Goal: Feedback & Contribution: Contribute content

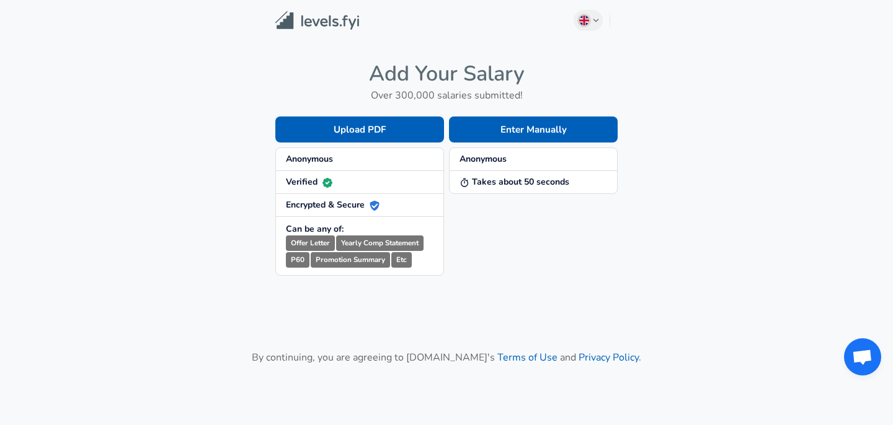
click at [483, 161] on strong "Anonymous" at bounding box center [483, 159] width 47 height 12
click at [509, 133] on button "Enter Manually" at bounding box center [533, 130] width 169 height 26
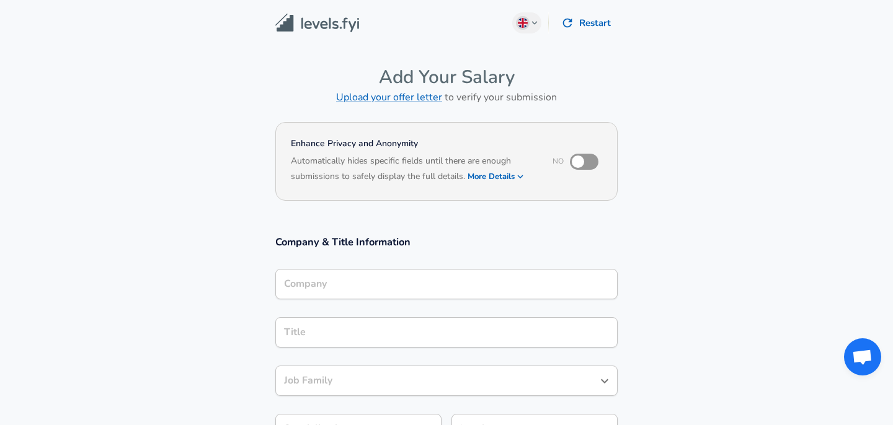
click at [344, 287] on input "Company" at bounding box center [446, 284] width 331 height 19
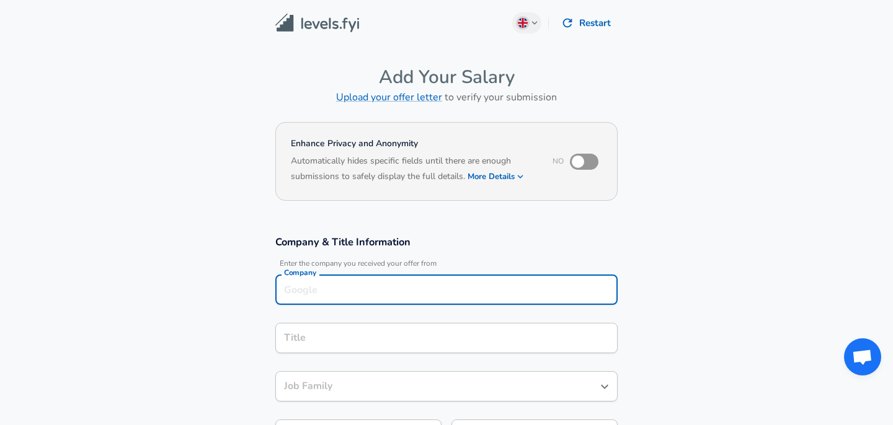
scroll to position [12, 0]
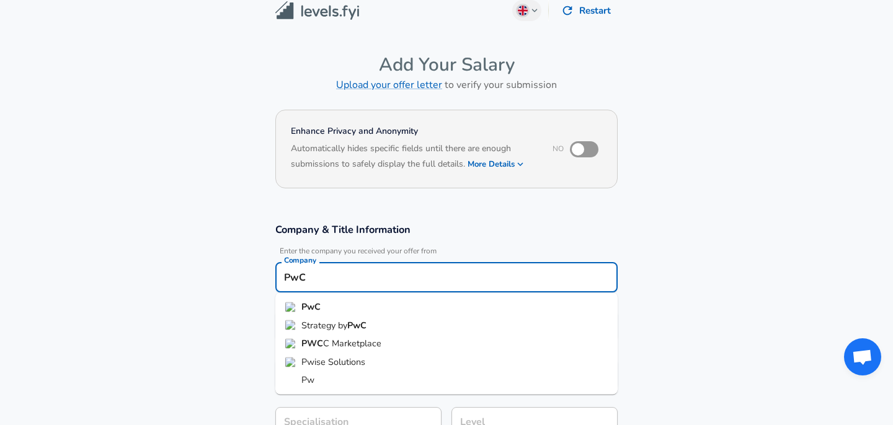
type input "PwC"
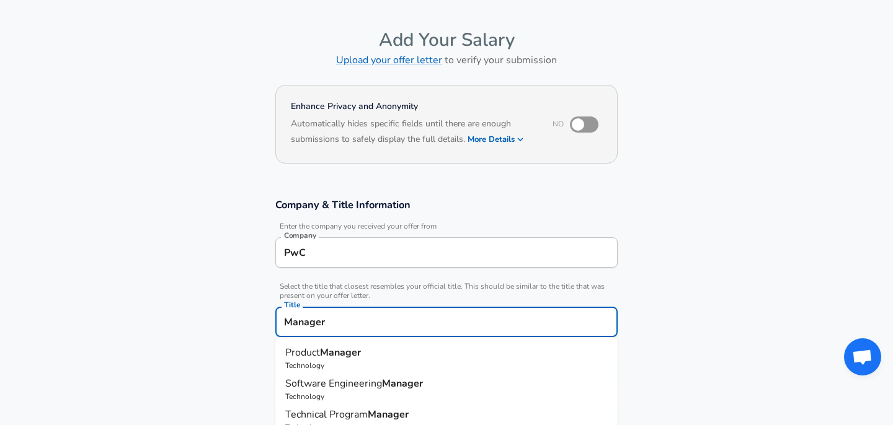
type input "Manager"
click at [241, 314] on section "Company & Title Information Enter the company you received your offer from Comp…" at bounding box center [446, 323] width 893 height 278
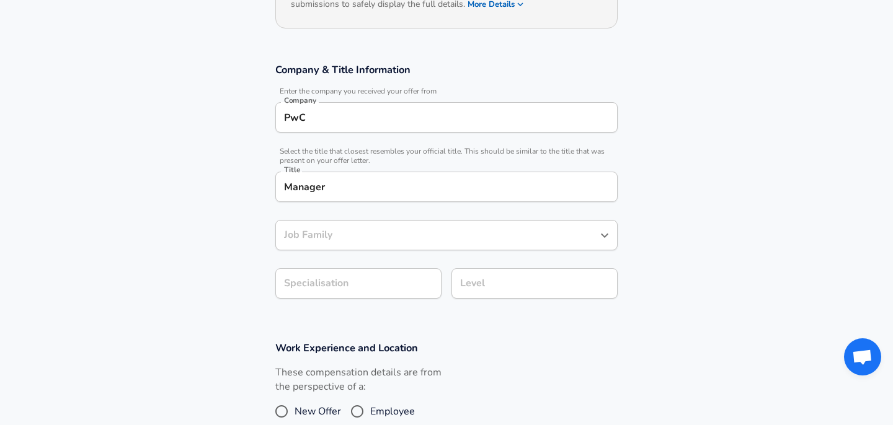
scroll to position [177, 0]
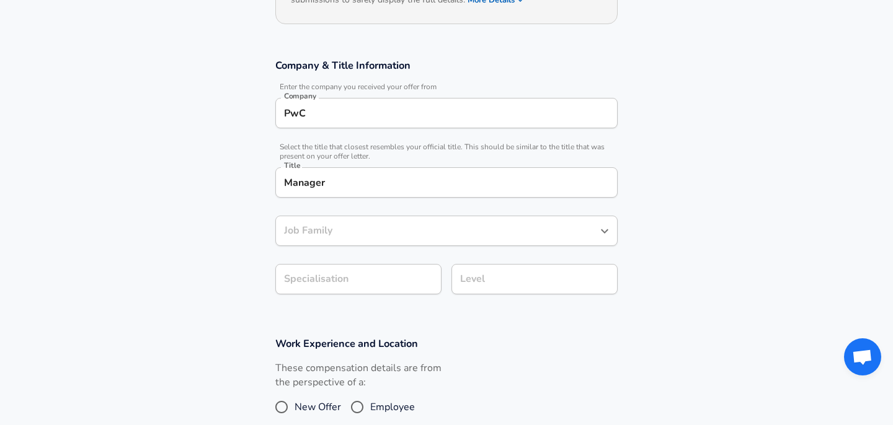
click at [327, 241] on div "Job Family" at bounding box center [446, 231] width 342 height 30
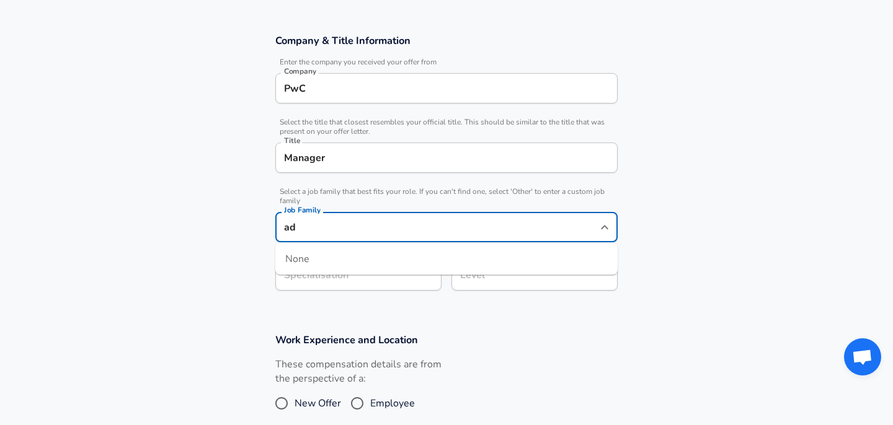
type input "a"
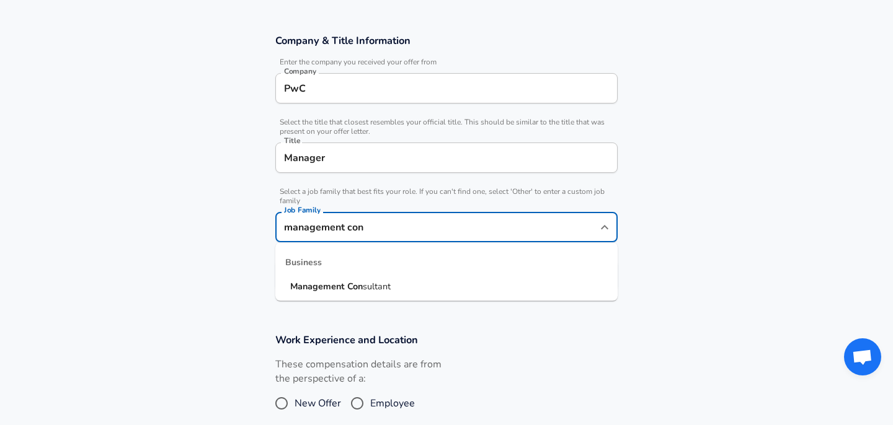
click at [318, 288] on strong "Management" at bounding box center [318, 286] width 57 height 12
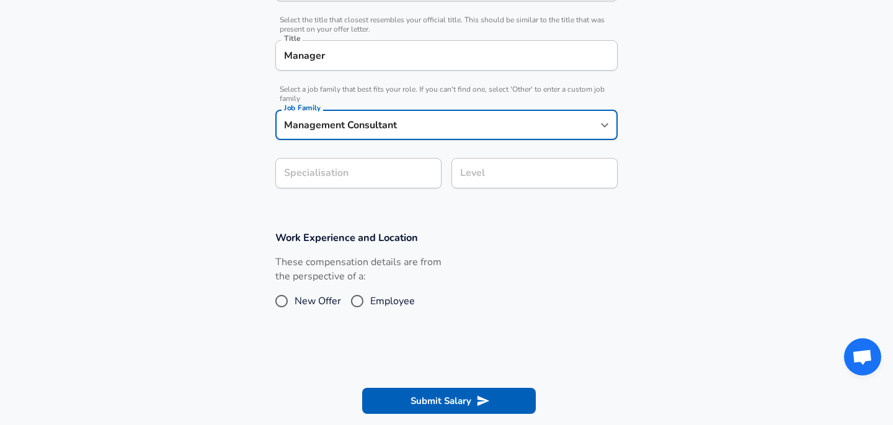
scroll to position [305, 0]
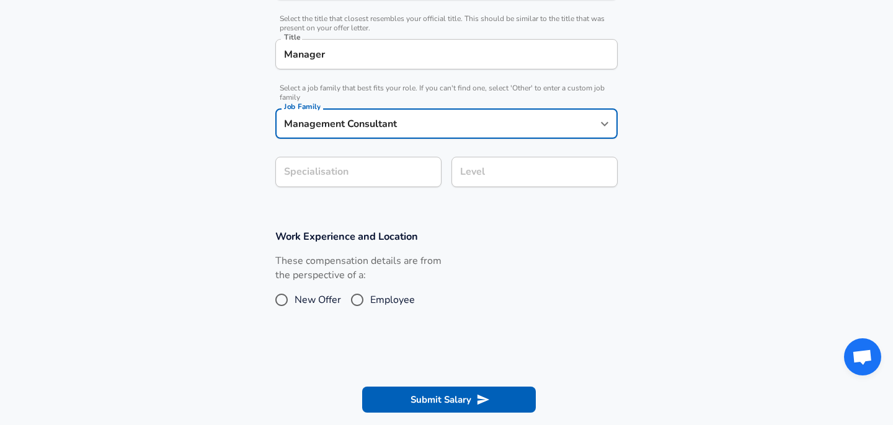
type input "Management Consultant"
click at [357, 296] on input "Employee" at bounding box center [357, 300] width 26 height 20
radio input "true"
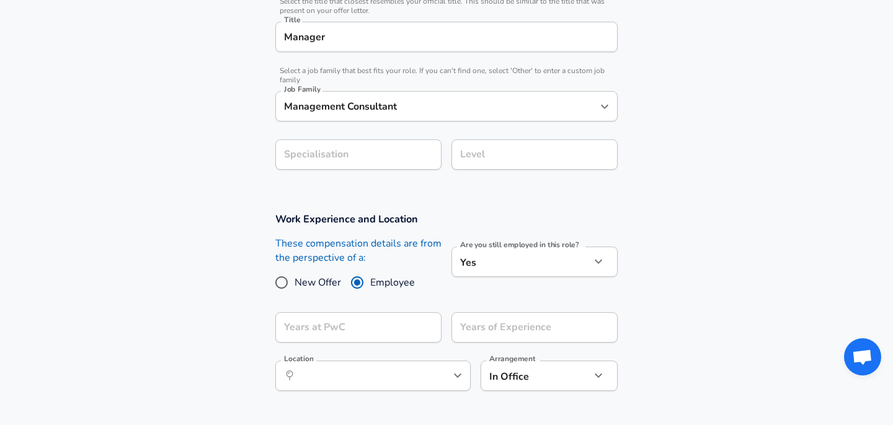
scroll to position [324, 0]
click at [371, 338] on input "Years at PwC" at bounding box center [344, 326] width 139 height 30
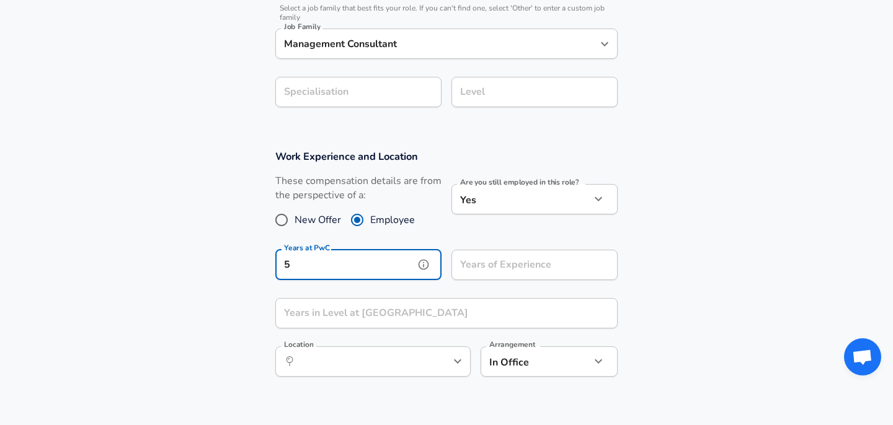
scroll to position [387, 0]
type input "5"
click at [481, 272] on input "Years of Experience" at bounding box center [521, 263] width 139 height 30
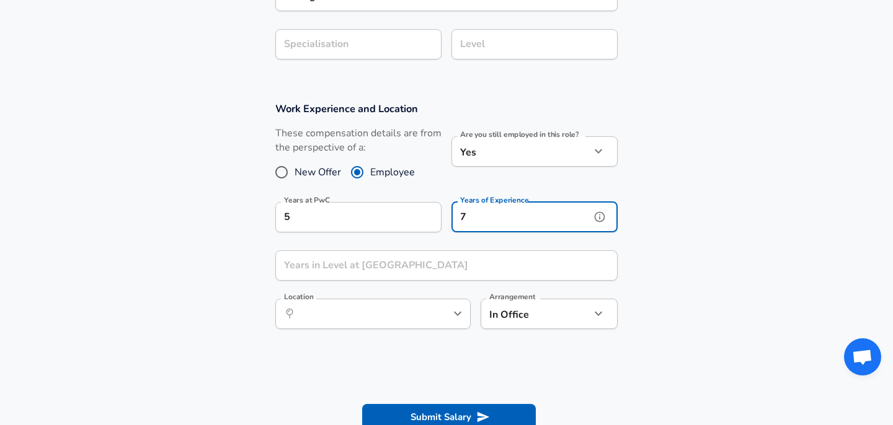
scroll to position [441, 0]
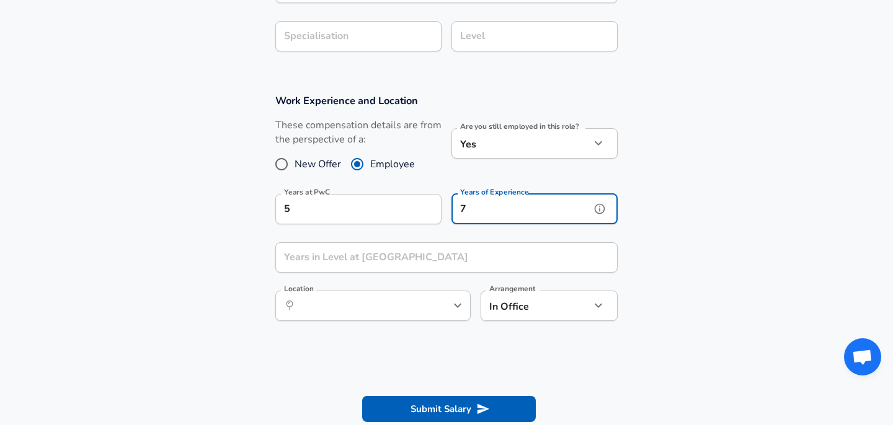
type input "7"
click at [432, 259] on input "Years in Level at [GEOGRAPHIC_DATA]" at bounding box center [432, 257] width 315 height 30
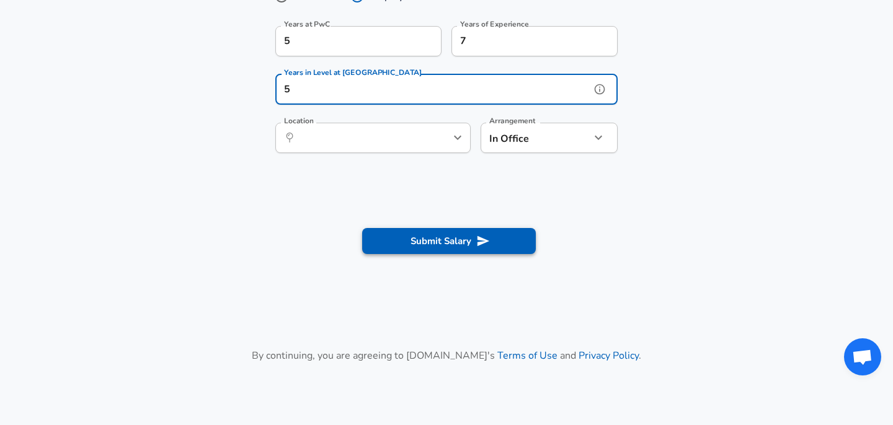
type input "5"
click at [445, 251] on button "Submit Salary" at bounding box center [449, 241] width 174 height 26
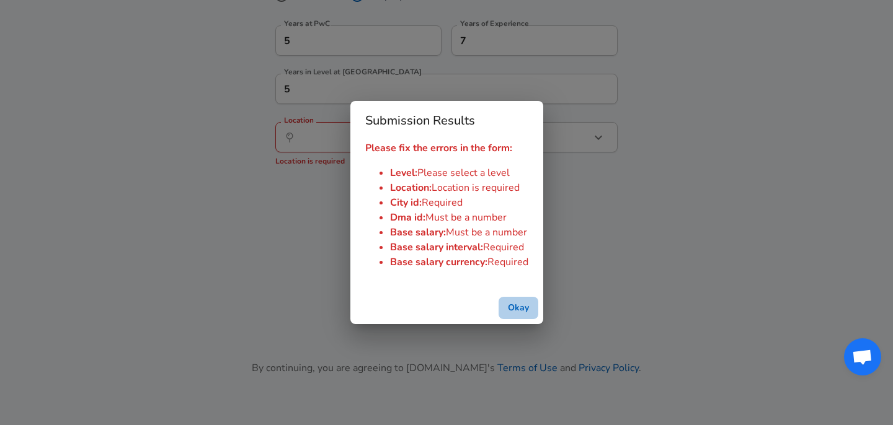
click at [522, 303] on button "Okay" at bounding box center [519, 308] width 40 height 23
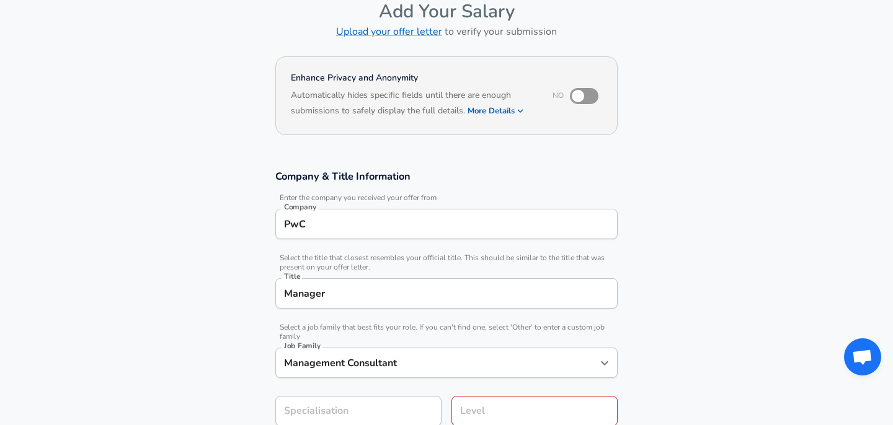
scroll to position [0, 0]
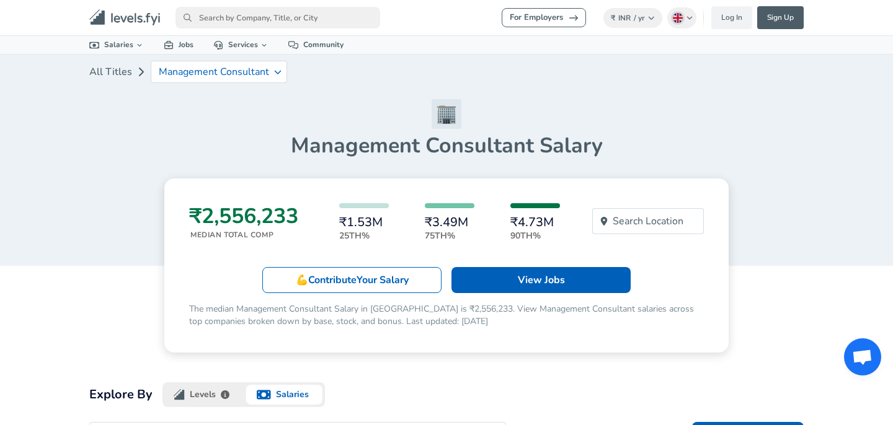
click at [138, 22] on icon "primary" at bounding box center [140, 19] width 5 height 7
